Goal: Task Accomplishment & Management: Complete application form

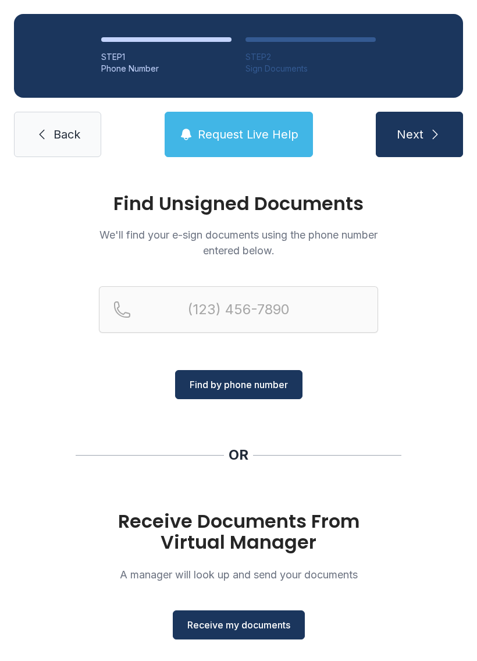
click at [245, 627] on span "Receive my documents" at bounding box center [238, 625] width 103 height 14
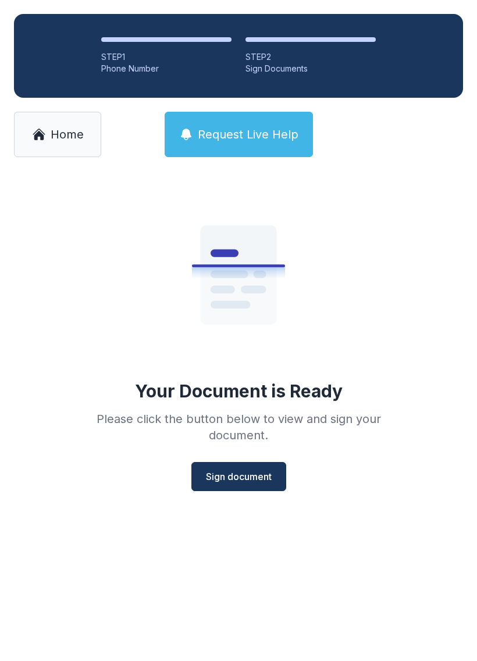
click at [257, 474] on span "Sign document" at bounding box center [239, 477] width 66 height 14
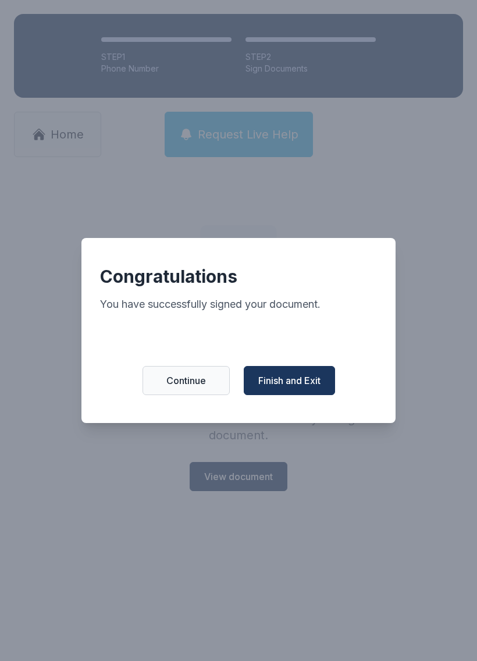
click at [294, 388] on span "Finish and Exit" at bounding box center [289, 381] width 62 height 14
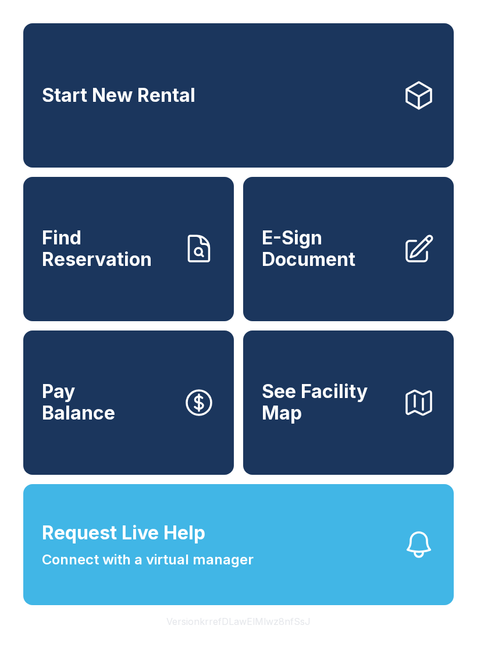
click at [349, 254] on span "E-Sign Document" at bounding box center [328, 249] width 132 height 42
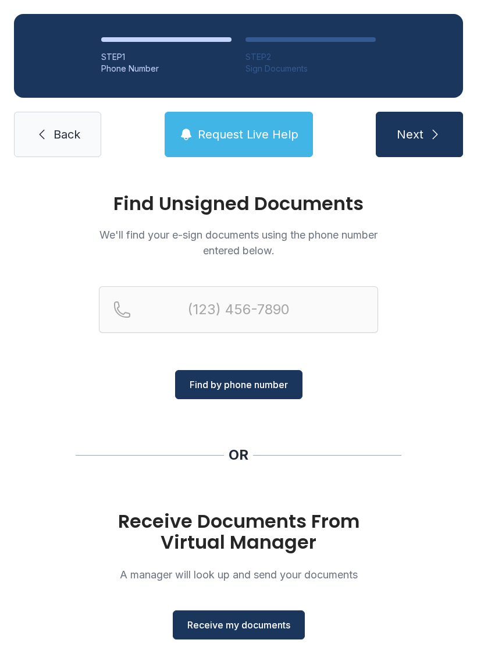
click at [246, 619] on span "Receive my documents" at bounding box center [238, 625] width 103 height 14
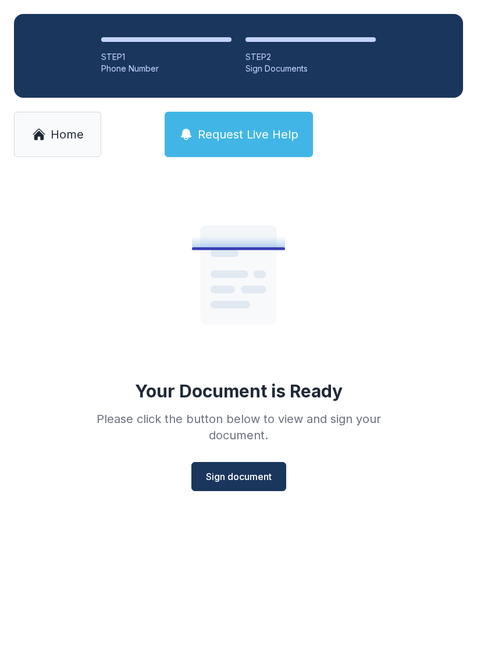
click at [245, 482] on span "Sign document" at bounding box center [239, 477] width 66 height 14
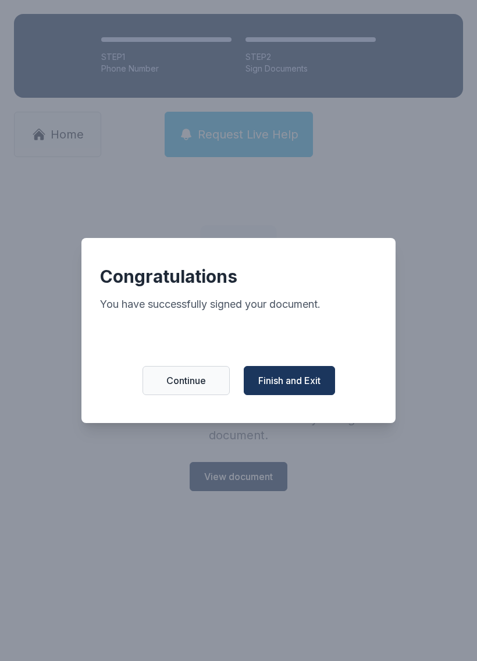
click at [317, 384] on span "Finish and Exit" at bounding box center [289, 381] width 62 height 14
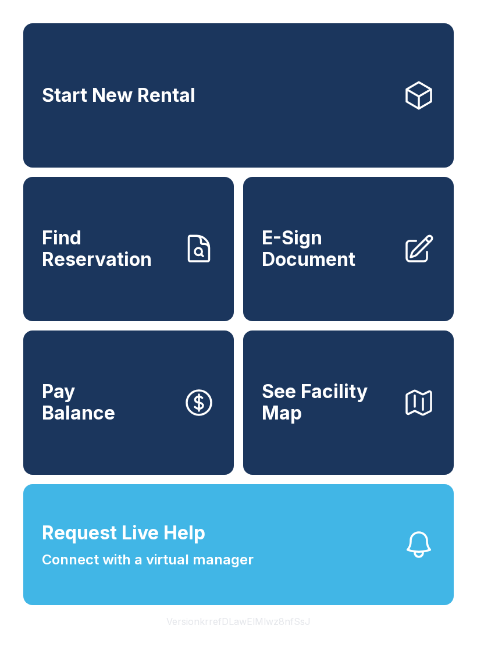
click at [342, 247] on span "E-Sign Document" at bounding box center [328, 249] width 132 height 42
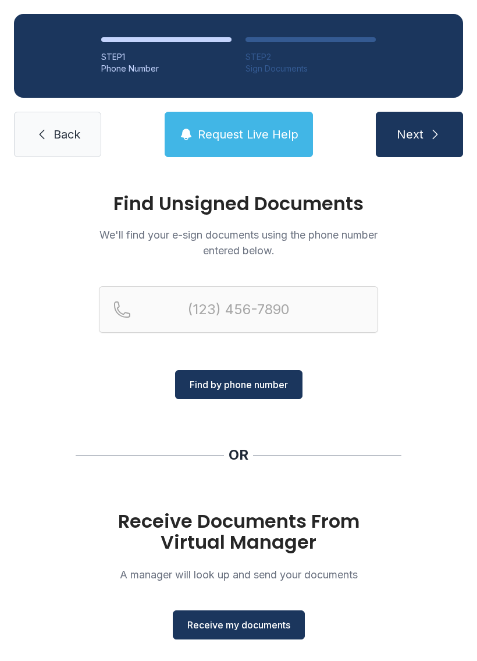
click at [264, 623] on span "Receive my documents" at bounding box center [238, 625] width 103 height 14
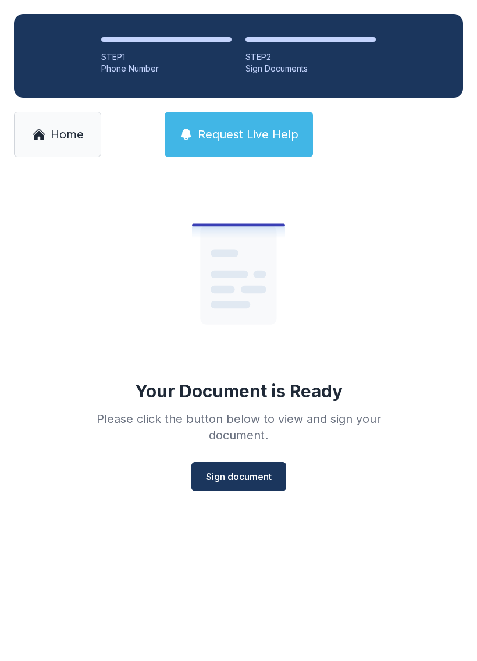
click at [250, 472] on span "Sign document" at bounding box center [239, 477] width 66 height 14
click at [56, 127] on span "Home" at bounding box center [67, 134] width 33 height 16
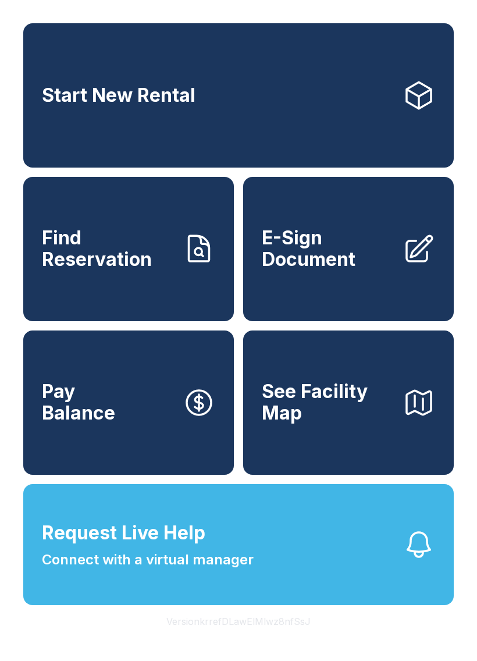
click at [379, 264] on span "E-Sign Document" at bounding box center [328, 249] width 132 height 42
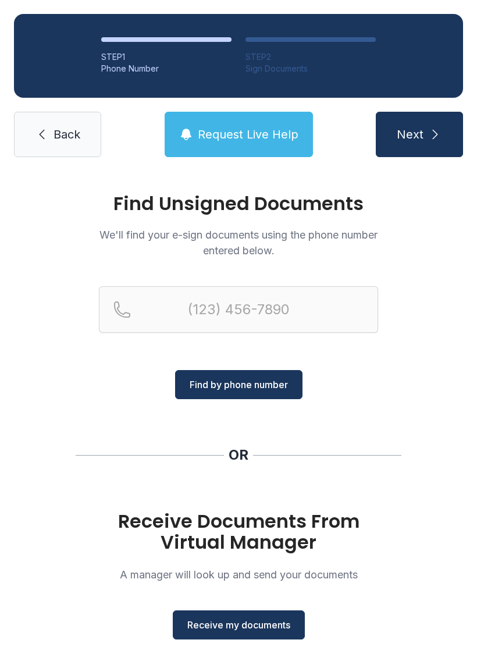
click at [259, 620] on span "Receive my documents" at bounding box center [238, 625] width 103 height 14
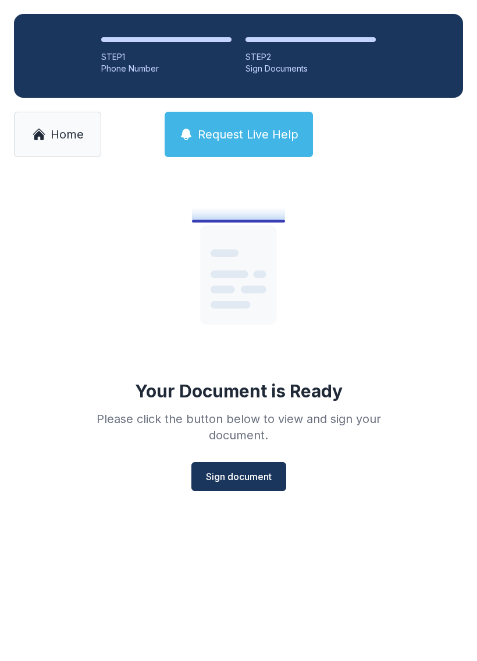
click at [251, 475] on span "Sign document" at bounding box center [239, 477] width 66 height 14
click at [60, 127] on span "Home" at bounding box center [67, 134] width 33 height 16
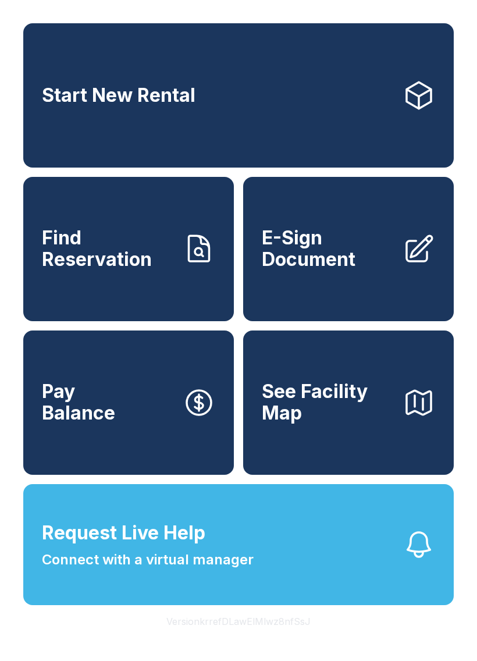
click at [347, 266] on span "E-Sign Document" at bounding box center [328, 249] width 132 height 42
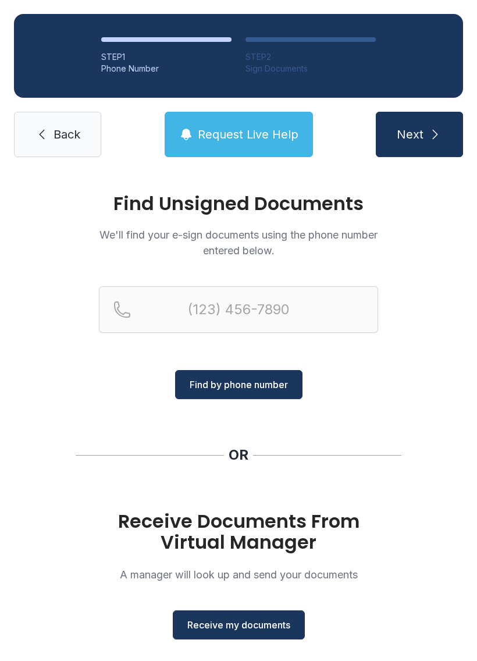
click at [264, 621] on span "Receive my documents" at bounding box center [238, 625] width 103 height 14
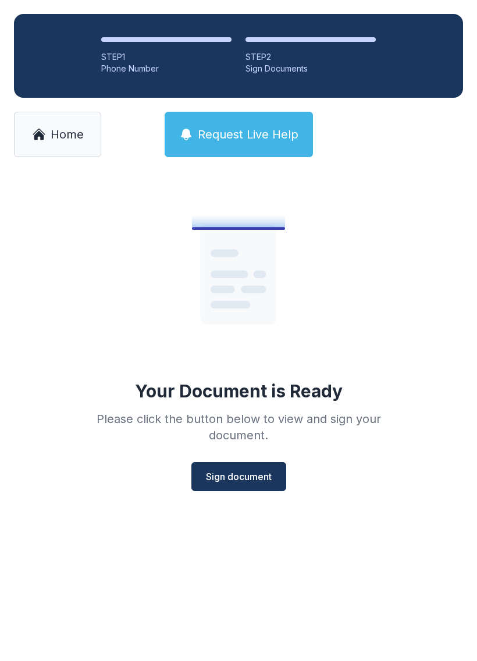
click at [247, 475] on span "Sign document" at bounding box center [239, 477] width 66 height 14
click at [51, 131] on span "Home" at bounding box center [67, 134] width 33 height 16
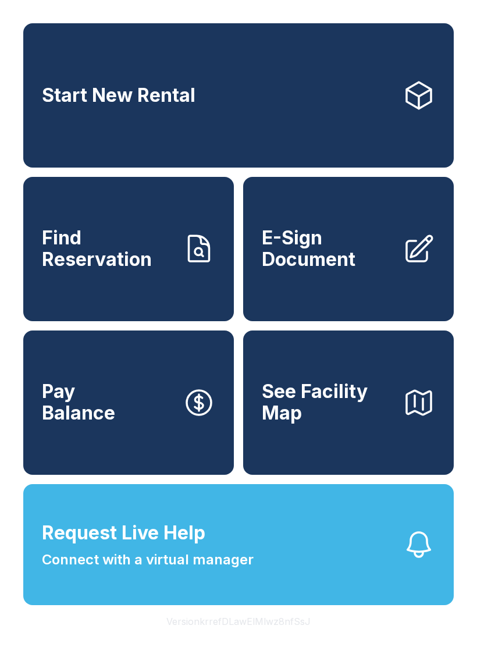
click at [363, 262] on span "E-Sign Document" at bounding box center [328, 249] width 132 height 42
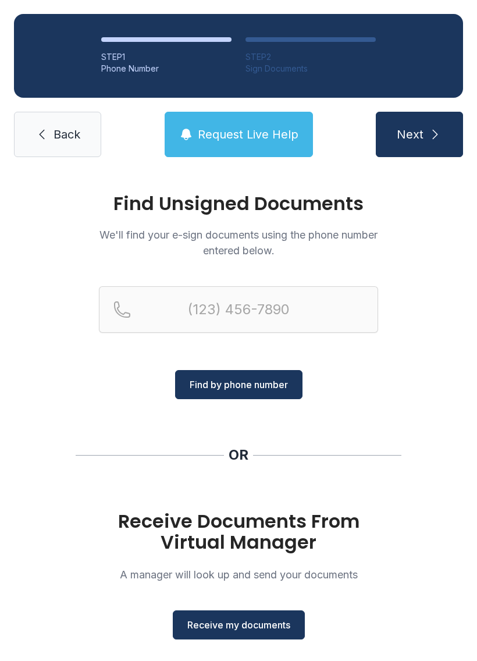
click at [269, 627] on span "Receive my documents" at bounding box center [238, 625] width 103 height 14
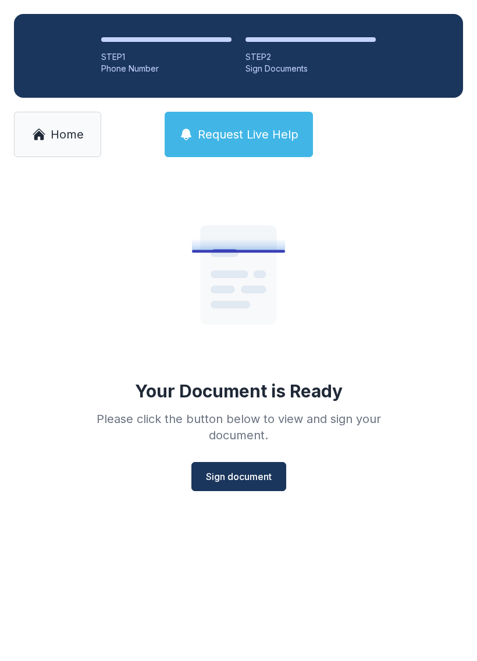
click at [247, 469] on button "Sign document" at bounding box center [238, 476] width 95 height 29
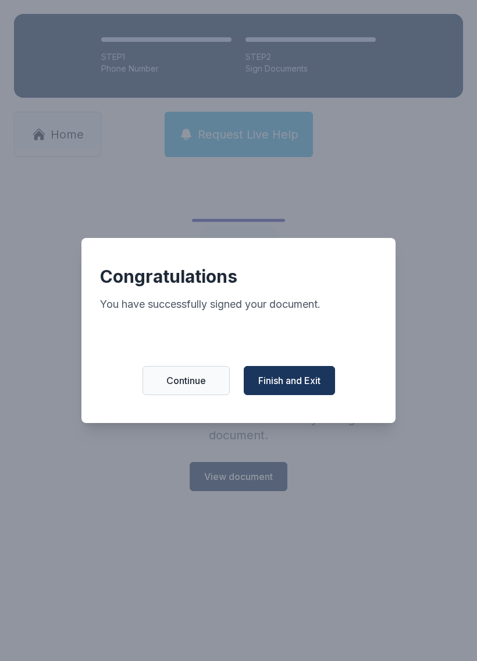
click at [316, 385] on span "Finish and Exit" at bounding box center [289, 381] width 62 height 14
